Goal: Task Accomplishment & Management: Manage account settings

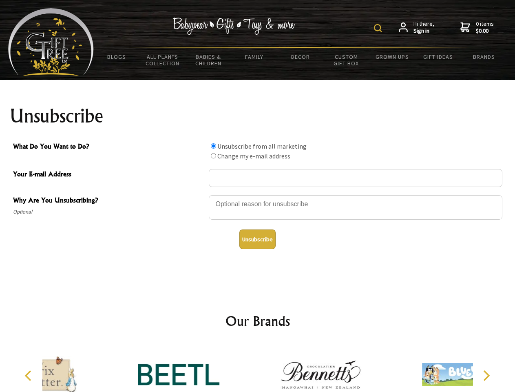
click at [379, 28] on img at bounding box center [378, 28] width 8 height 8
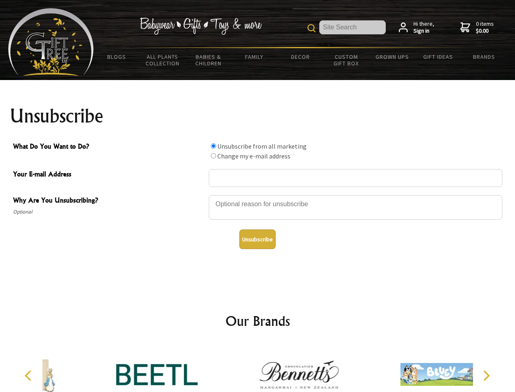
click at [258, 195] on div at bounding box center [356, 208] width 294 height 29
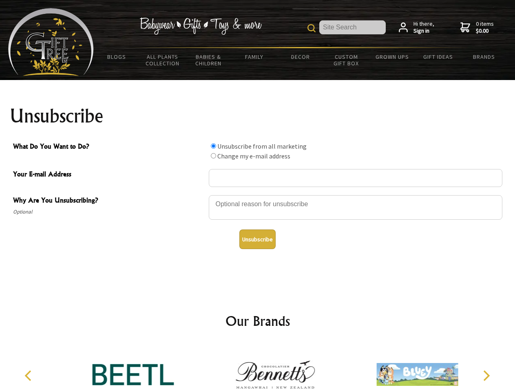
click at [213, 146] on input "What Do You Want to Do?" at bounding box center [213, 145] width 5 height 5
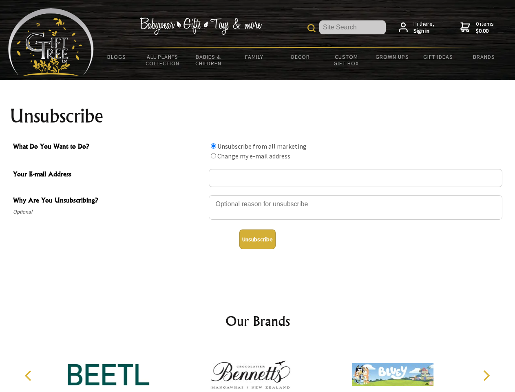
click at [213, 155] on input "What Do You Want to Do?" at bounding box center [213, 155] width 5 height 5
radio input "true"
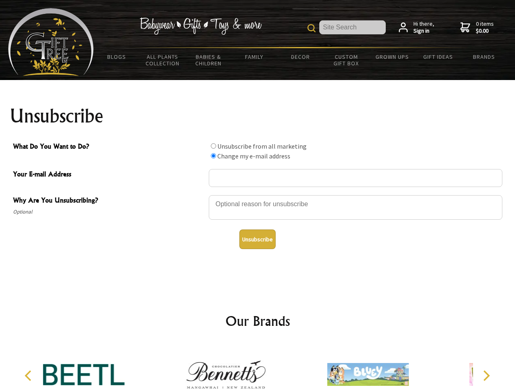
click at [257, 239] on button "Unsubscribe" at bounding box center [258, 239] width 36 height 20
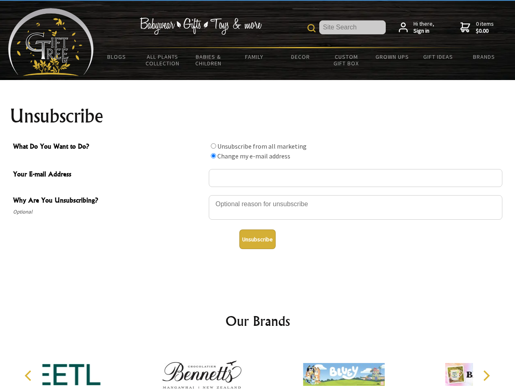
click at [258, 368] on div at bounding box center [202, 376] width 142 height 64
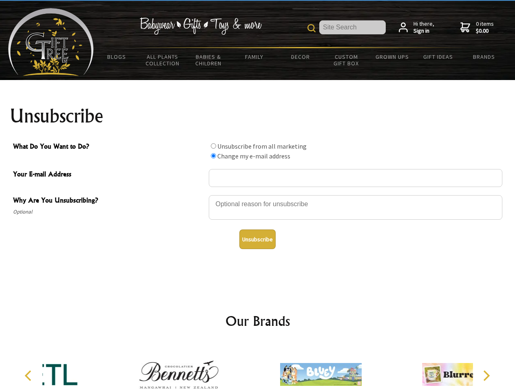
click at [29, 375] on icon "Previous" at bounding box center [29, 375] width 11 height 11
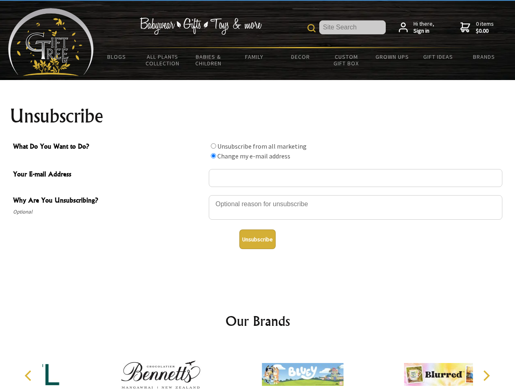
click at [486, 375] on icon "Next" at bounding box center [486, 375] width 11 height 11
